Goal: Task Accomplishment & Management: Manage account settings

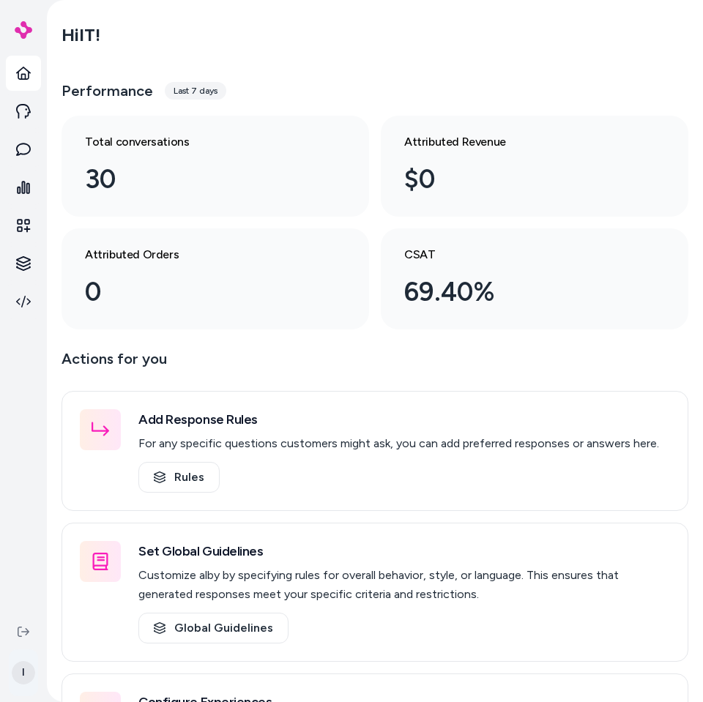
click at [16, 670] on html "I Hi IT ! Performance Last 7 days Total conversations 30 Attributed Revenue $0 …" at bounding box center [351, 351] width 703 height 702
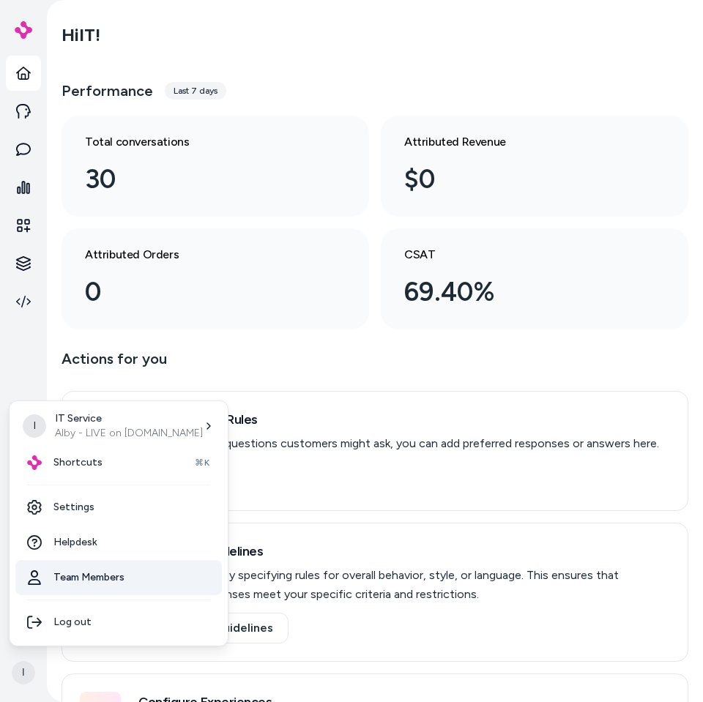
click at [86, 582] on link "Team Members" at bounding box center [118, 577] width 206 height 35
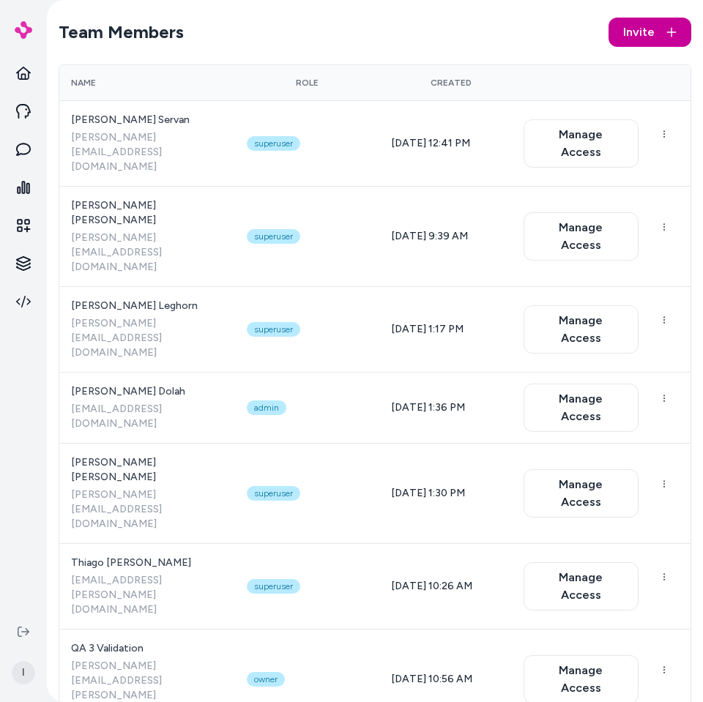
click at [632, 29] on span "Invite" at bounding box center [638, 32] width 31 height 18
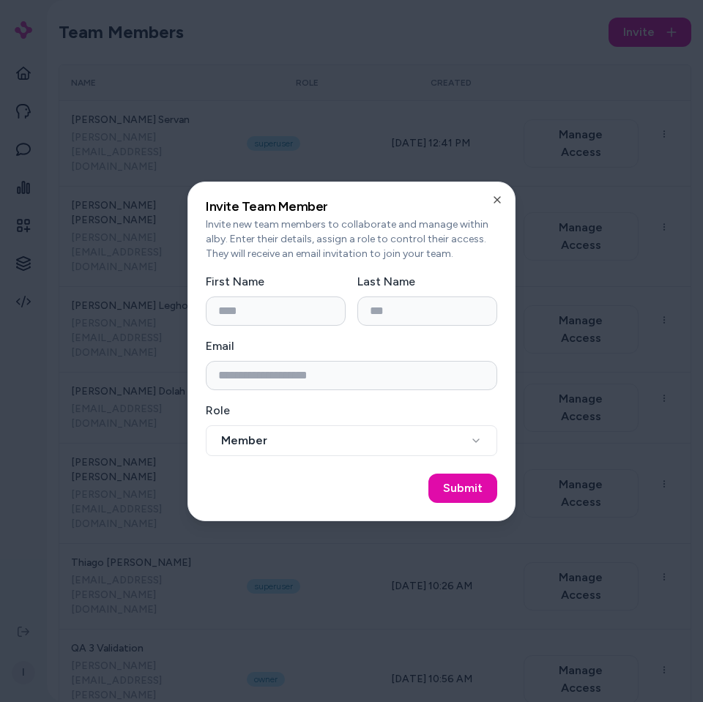
click at [449, 207] on h2 "Invite Team Member" at bounding box center [351, 206] width 291 height 13
click at [256, 316] on input "First Name" at bounding box center [276, 310] width 140 height 29
click at [500, 203] on icon "button" at bounding box center [497, 200] width 12 height 12
